Goal: Task Accomplishment & Management: Use online tool/utility

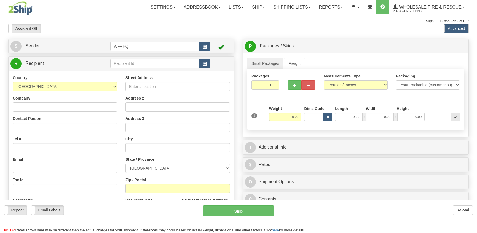
click at [131, 194] on div at bounding box center [238, 116] width 477 height 233
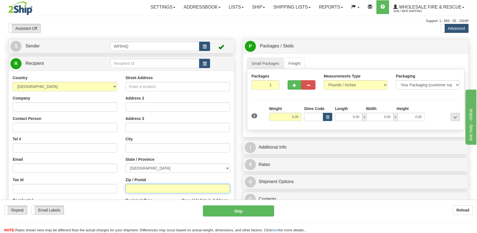
click at [131, 189] on input "Zip / Postal" at bounding box center [177, 188] width 104 height 9
type input "t1l1k2"
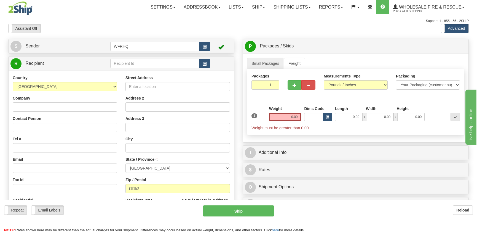
type input "BANFF"
click at [290, 119] on input "0.00" at bounding box center [285, 117] width 33 height 8
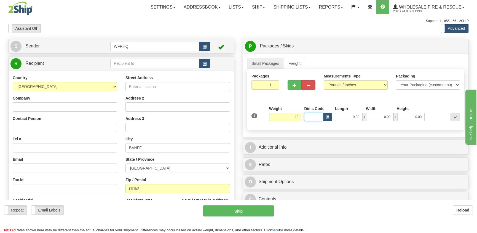
type input "10.00"
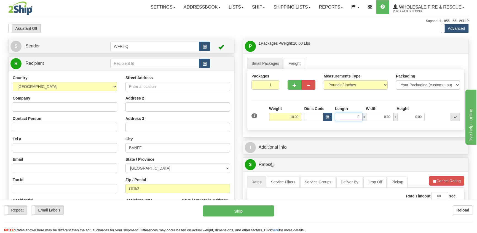
type input "8.00"
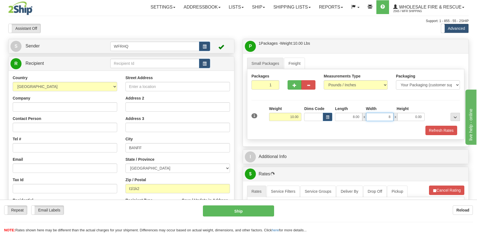
type input "8.00"
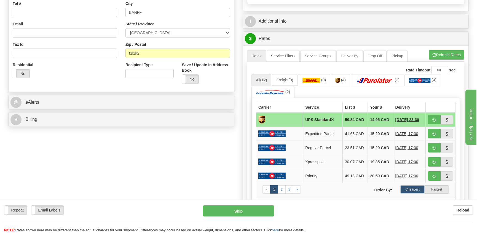
scroll to position [138, 0]
